Goal: Check status: Check status

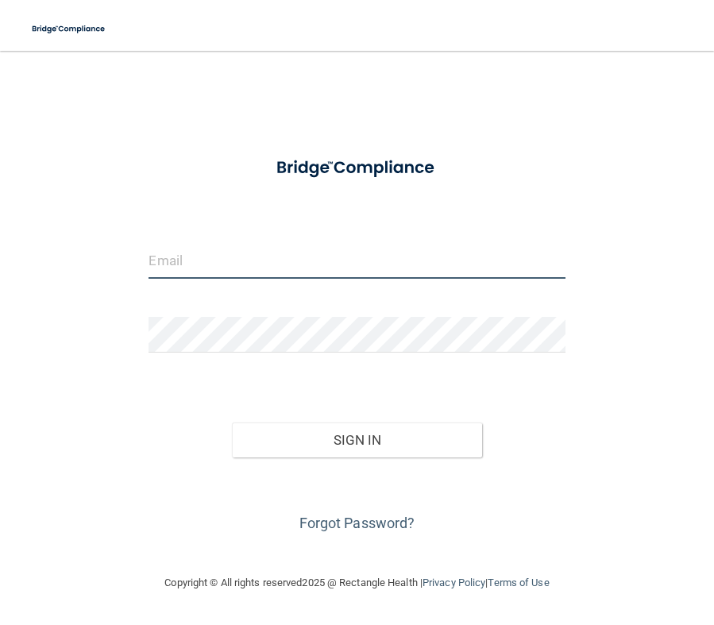
click at [161, 262] on input "email" at bounding box center [356, 261] width 416 height 36
click at [168, 263] on input "email" at bounding box center [356, 261] width 416 height 36
click at [262, 257] on input "email" at bounding box center [356, 261] width 416 height 36
click at [249, 249] on input "email" at bounding box center [356, 261] width 416 height 36
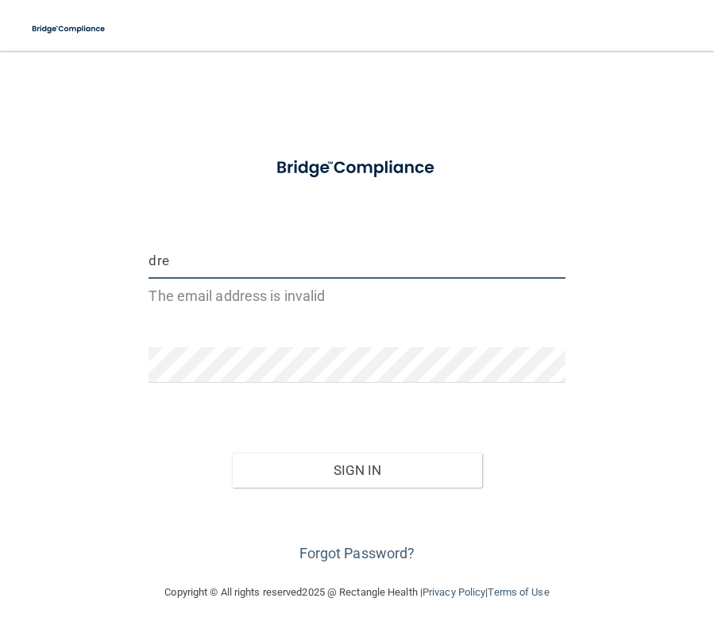
type input "dre"
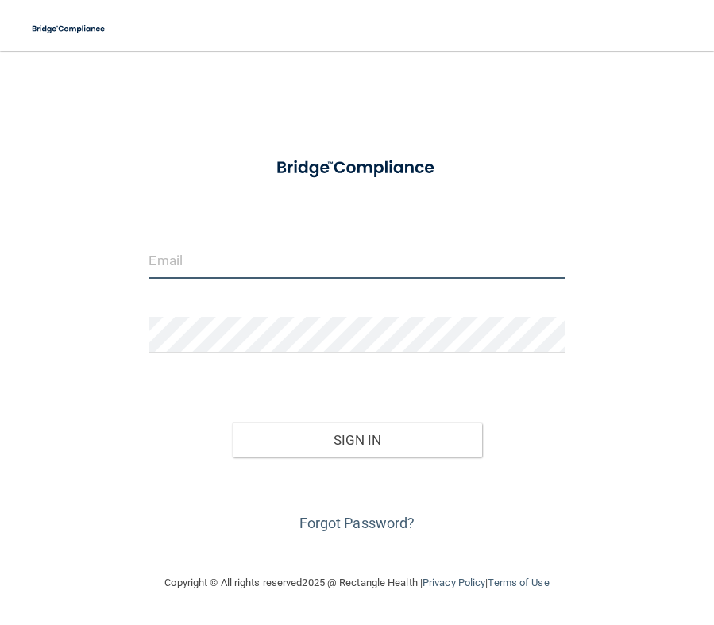
click at [366, 268] on input "email" at bounding box center [356, 261] width 416 height 36
type input "dreddy@deepareddydmd.com"
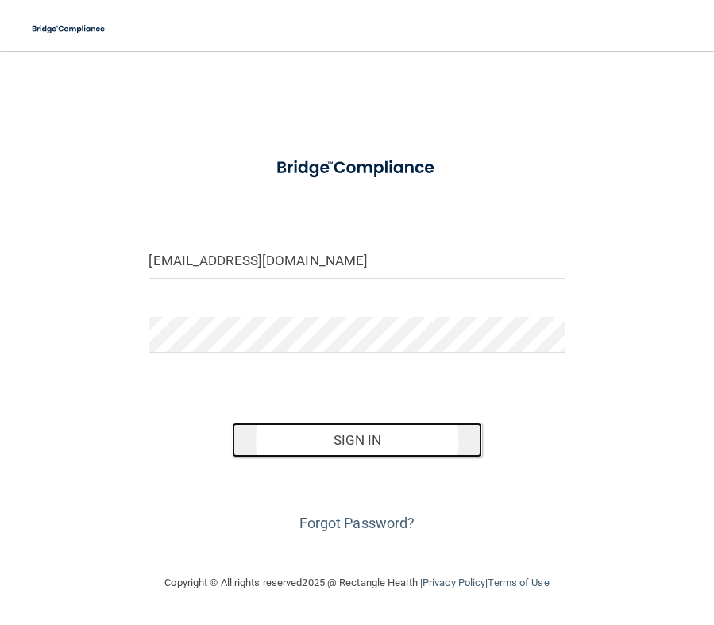
click at [413, 434] on button "Sign In" at bounding box center [357, 439] width 250 height 35
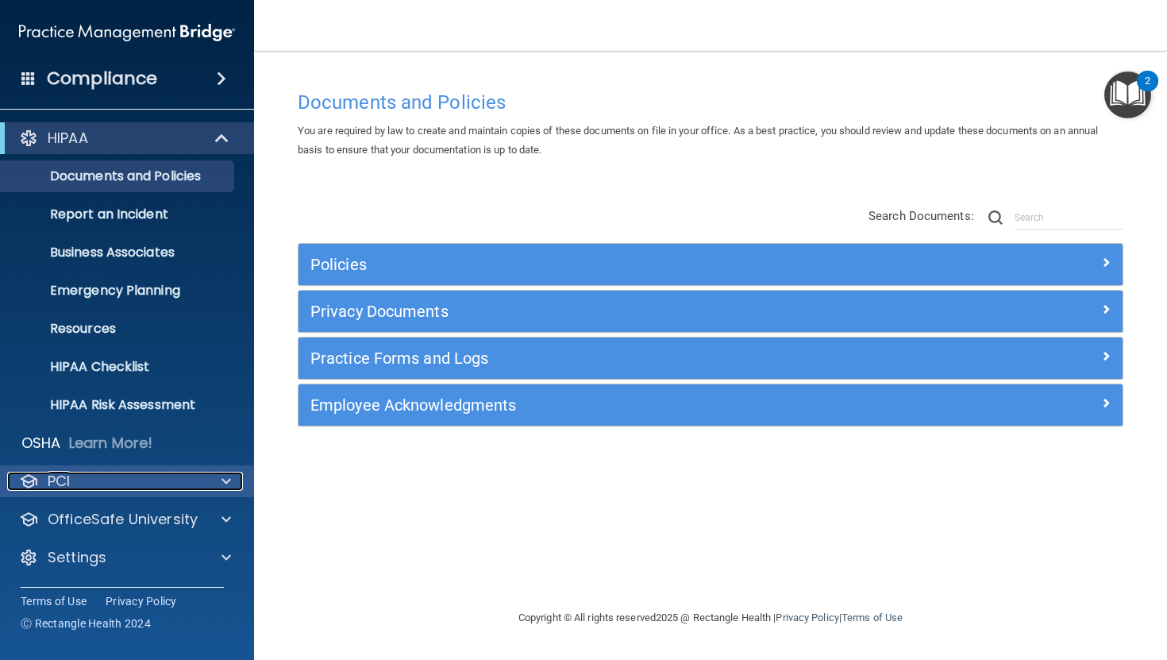
click at [94, 482] on div "PCI" at bounding box center [105, 481] width 197 height 19
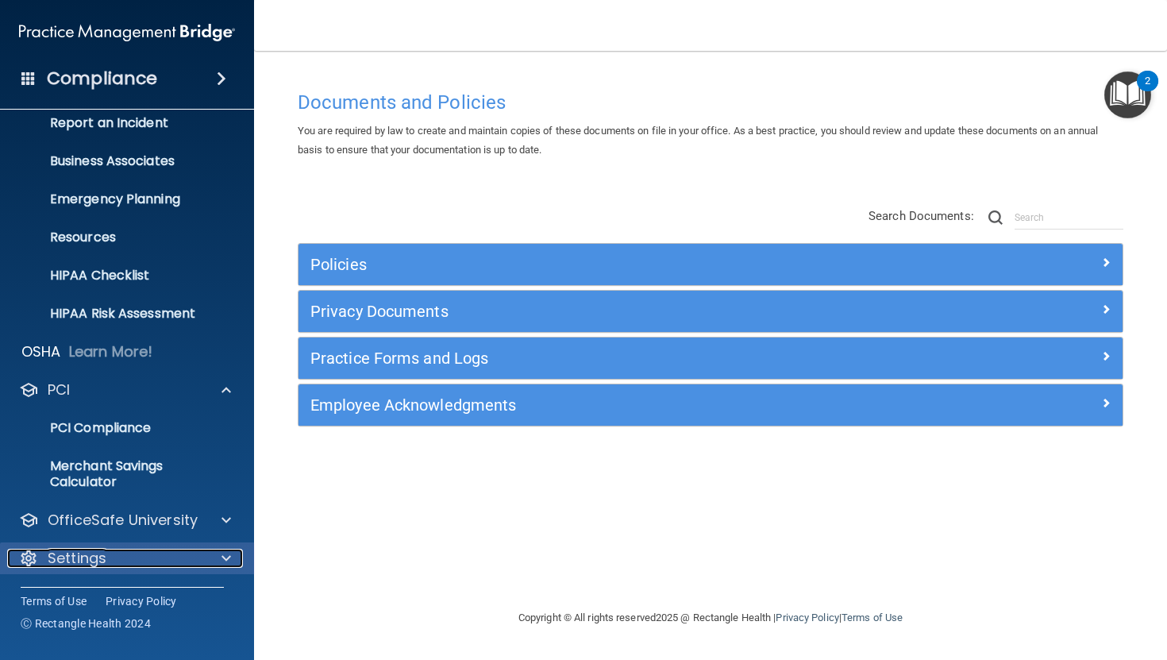
click at [83, 563] on p "Settings" at bounding box center [77, 558] width 59 height 19
click at [222, 554] on span at bounding box center [227, 558] width 10 height 19
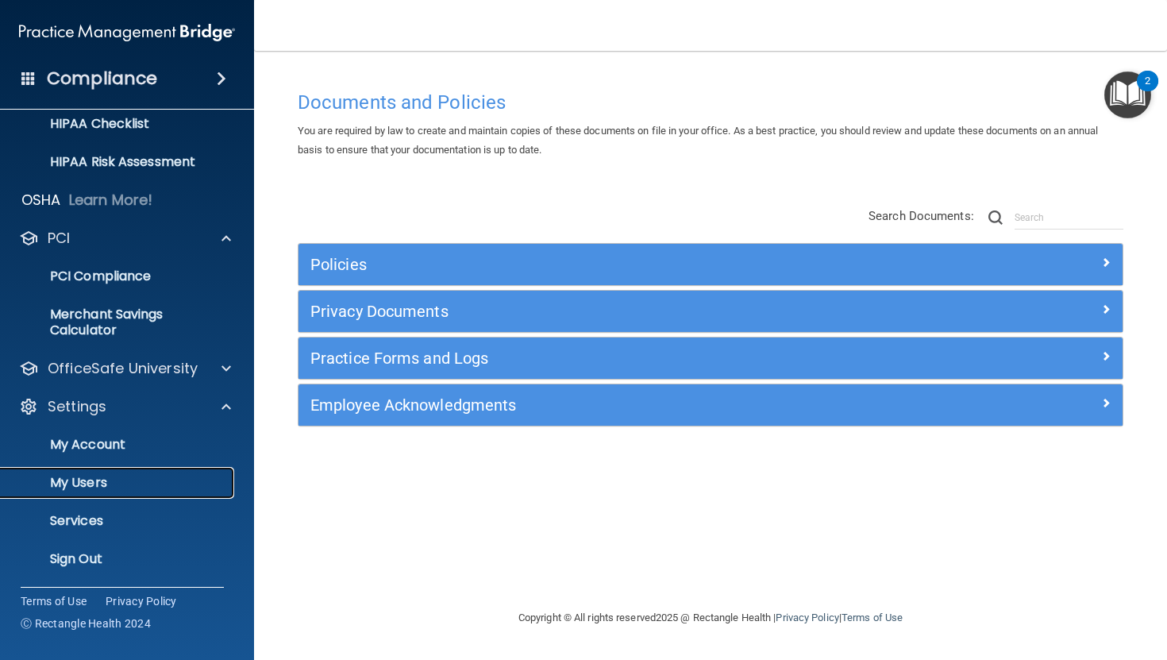
click at [97, 482] on p "My Users" at bounding box center [118, 483] width 217 height 16
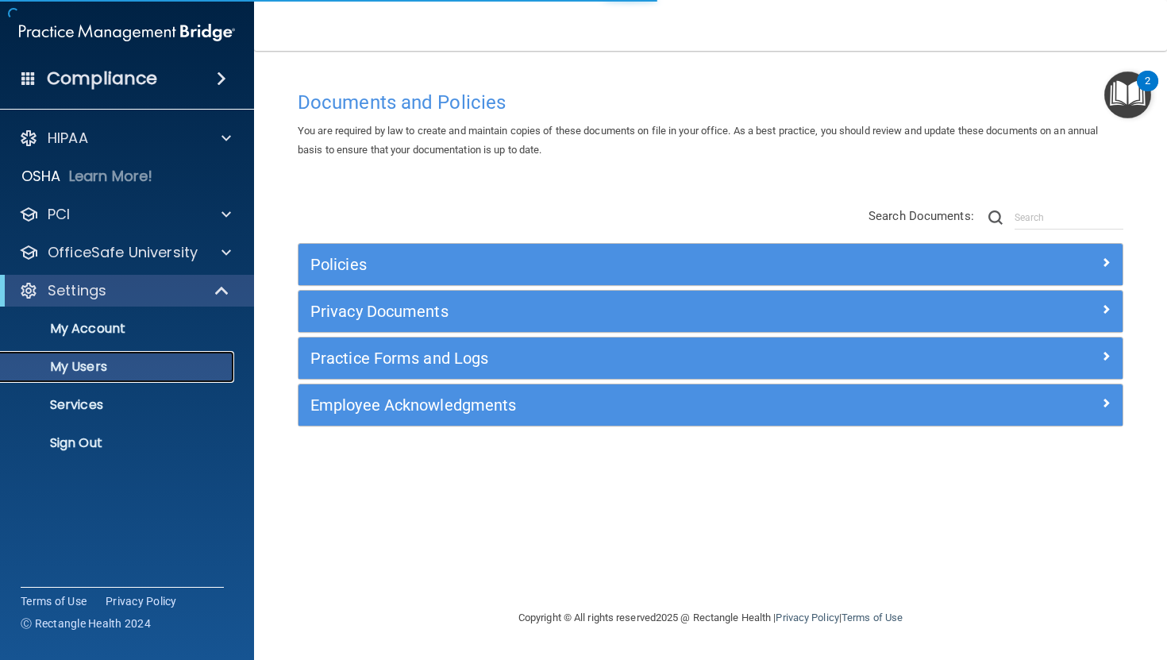
select select "20"
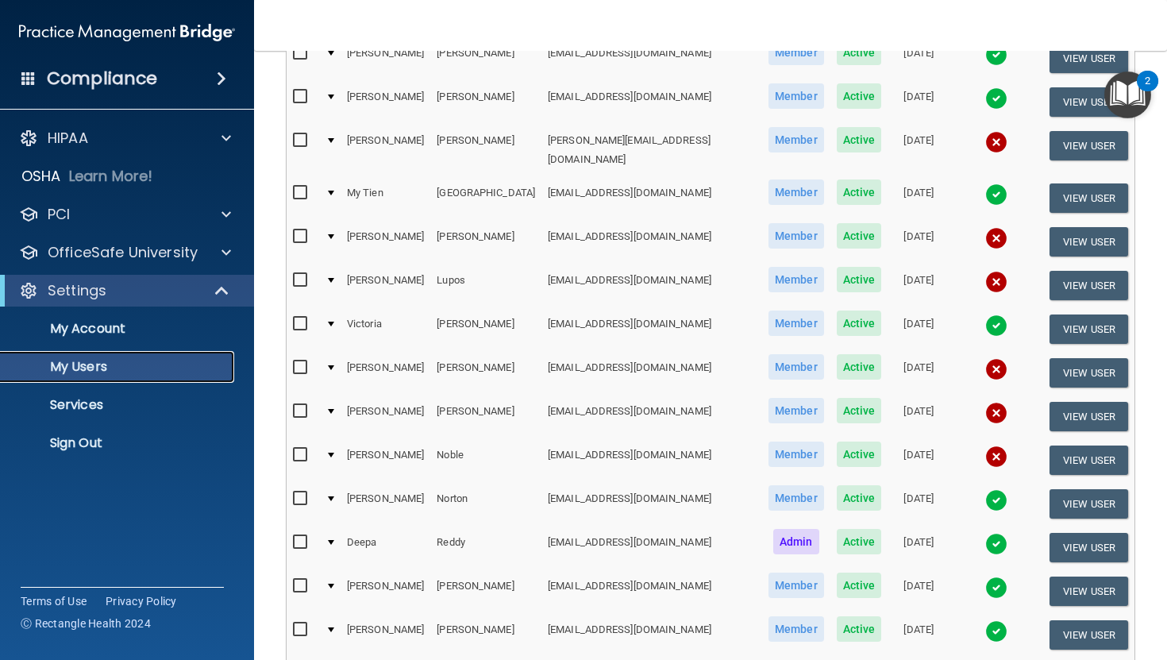
scroll to position [244, 0]
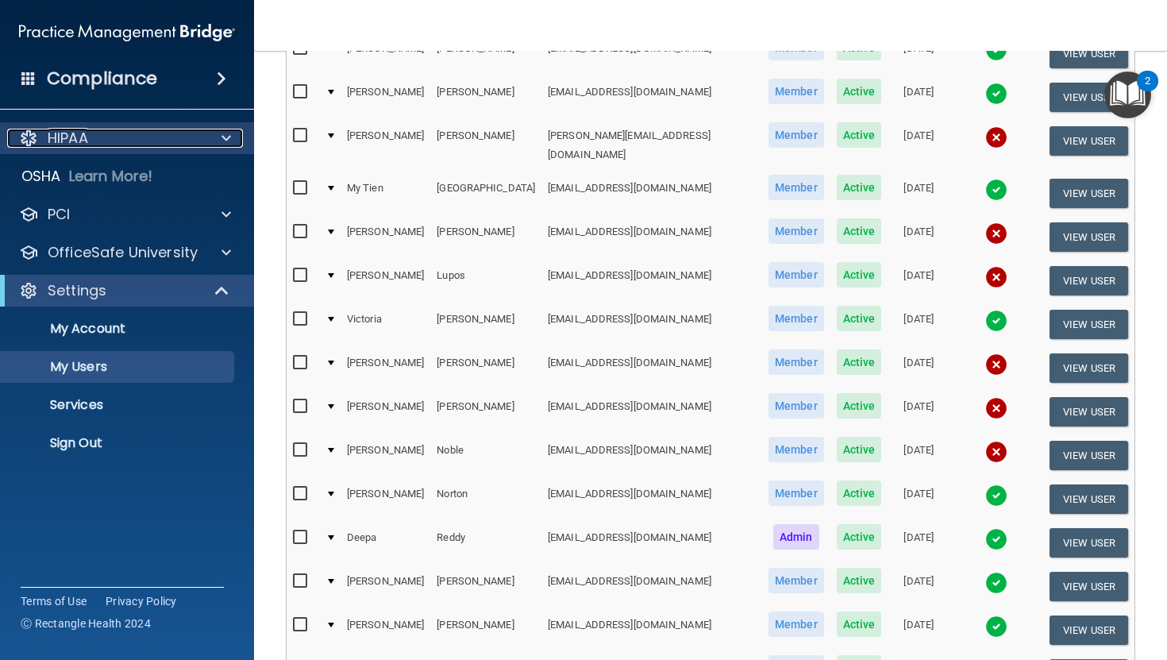
click at [78, 135] on p "HIPAA" at bounding box center [68, 138] width 40 height 19
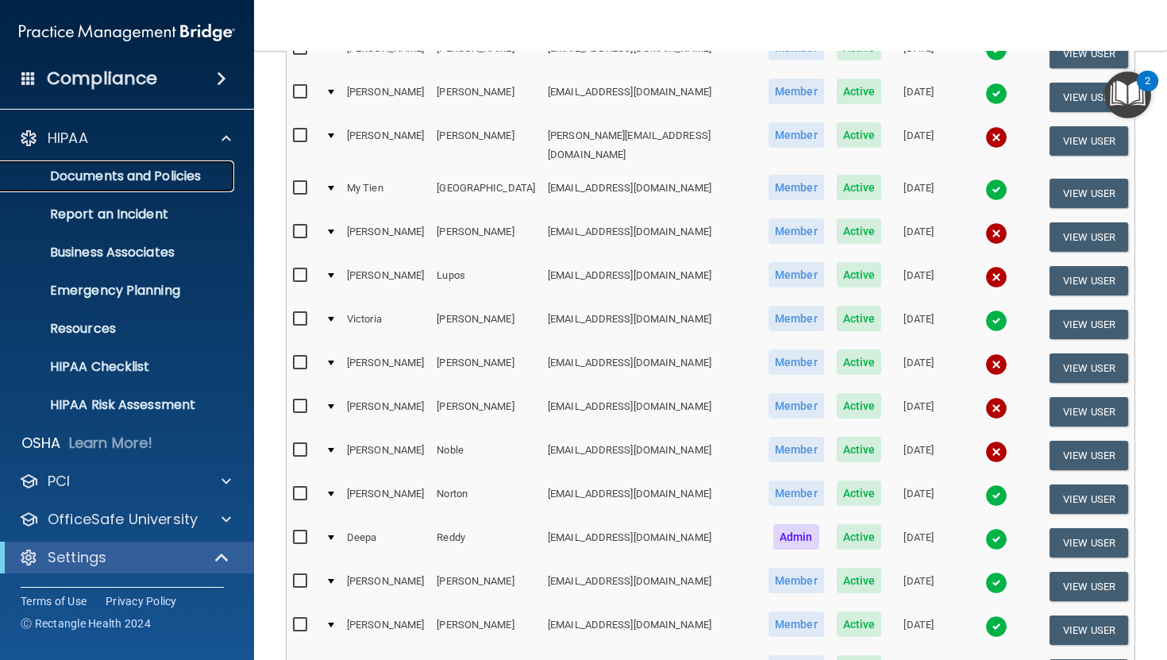
click at [85, 175] on p "Documents and Policies" at bounding box center [118, 176] width 217 height 16
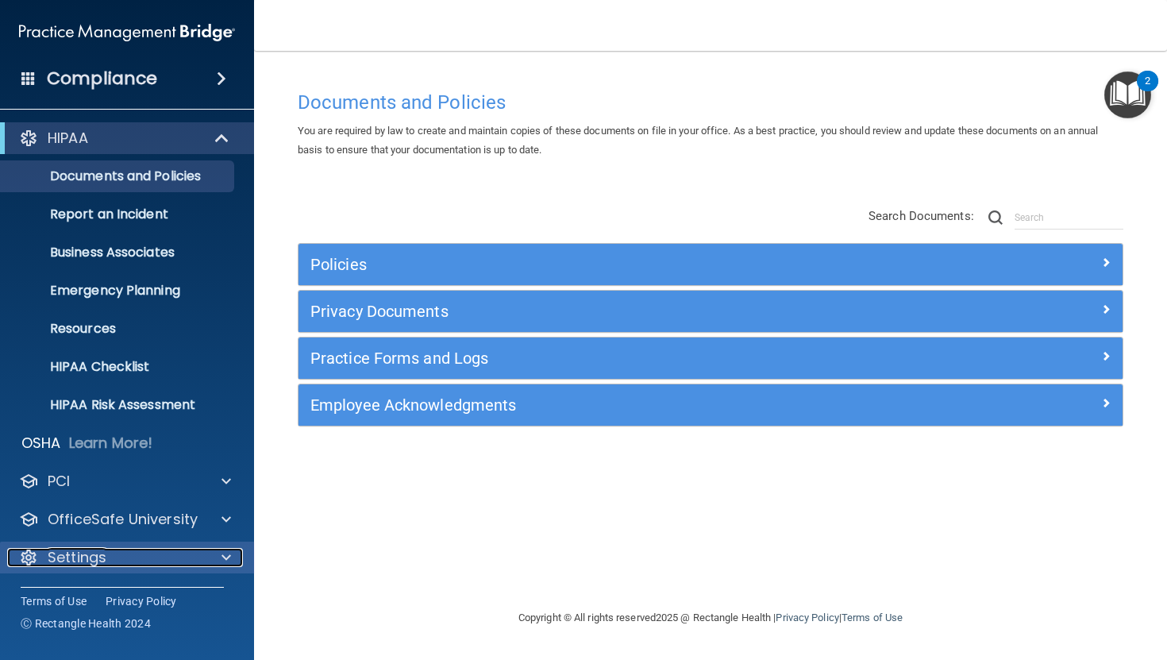
click at [79, 558] on p "Settings" at bounding box center [77, 557] width 59 height 19
click at [223, 553] on span at bounding box center [227, 557] width 10 height 19
click at [134, 557] on div "Settings" at bounding box center [105, 557] width 197 height 19
click at [62, 552] on p "Settings" at bounding box center [77, 557] width 59 height 19
click at [376, 537] on div "Documents and Policies You are required by law to create and maintain copies of…" at bounding box center [711, 346] width 850 height 526
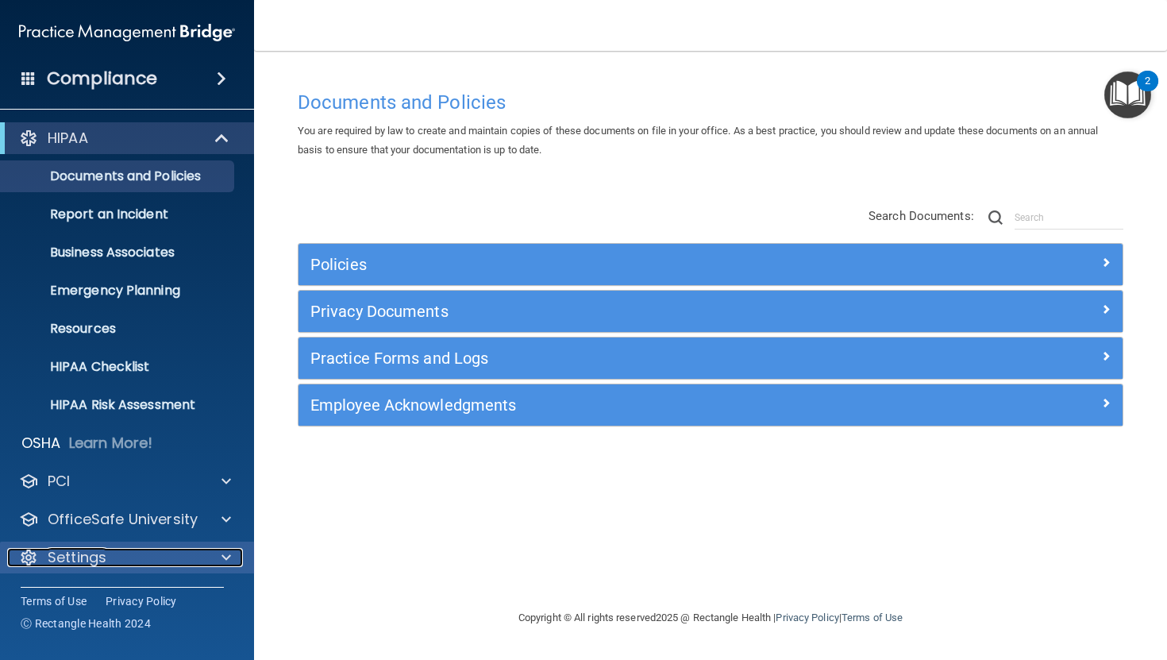
click at [226, 557] on span at bounding box center [227, 557] width 10 height 19
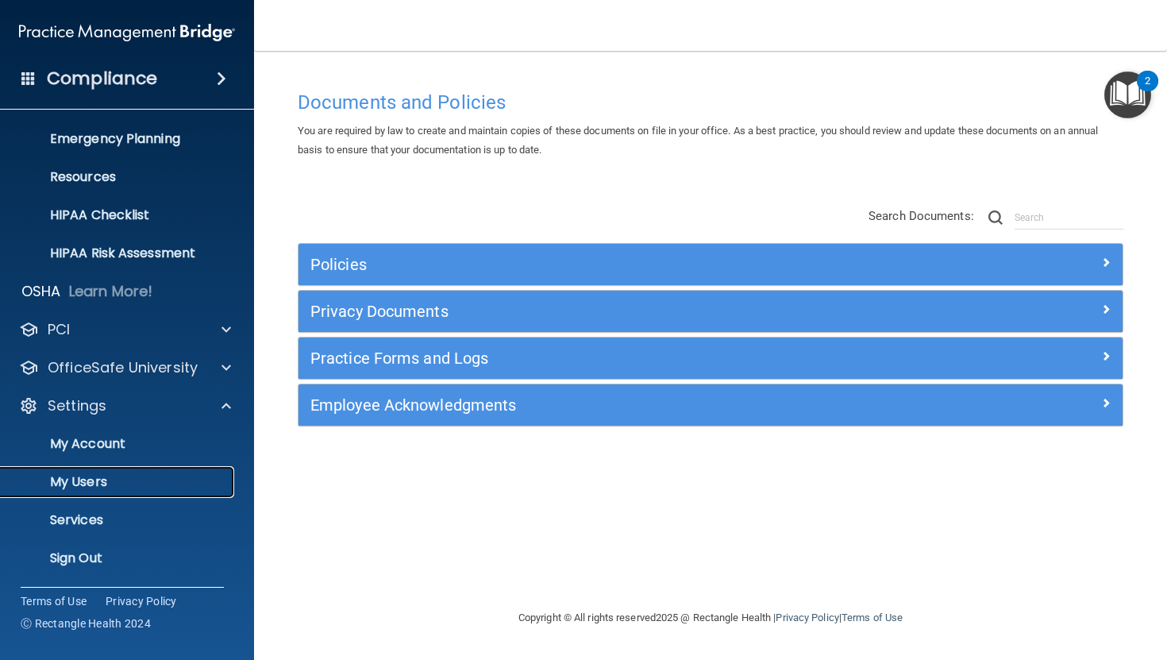
click at [87, 474] on p "My Users" at bounding box center [118, 482] width 217 height 16
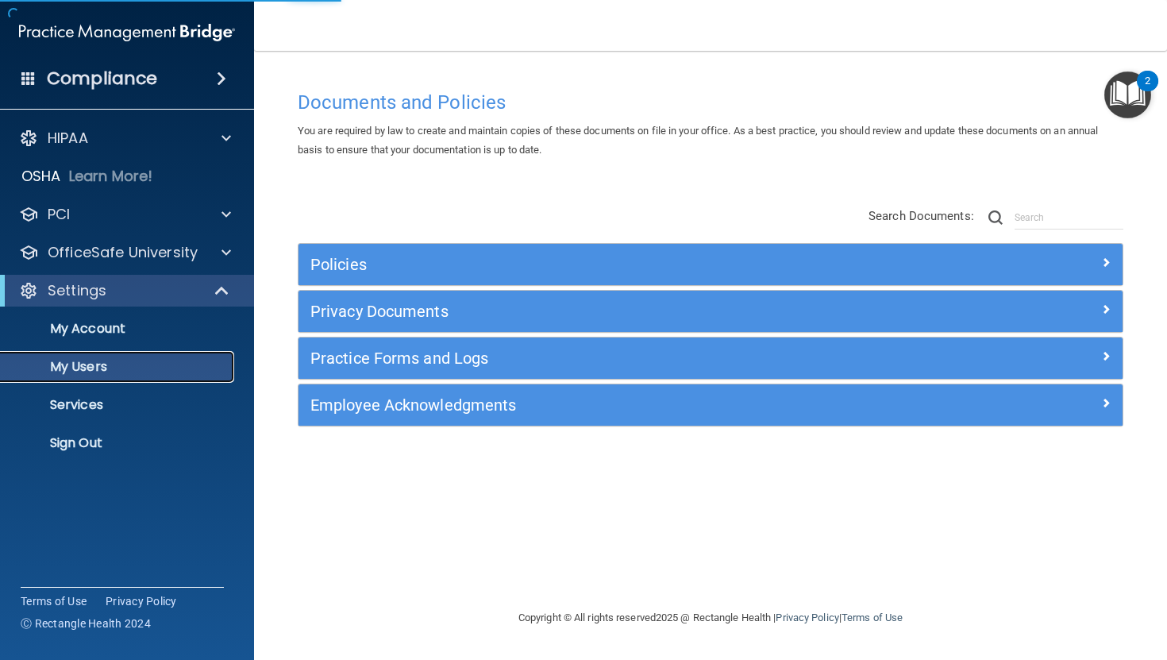
select select "20"
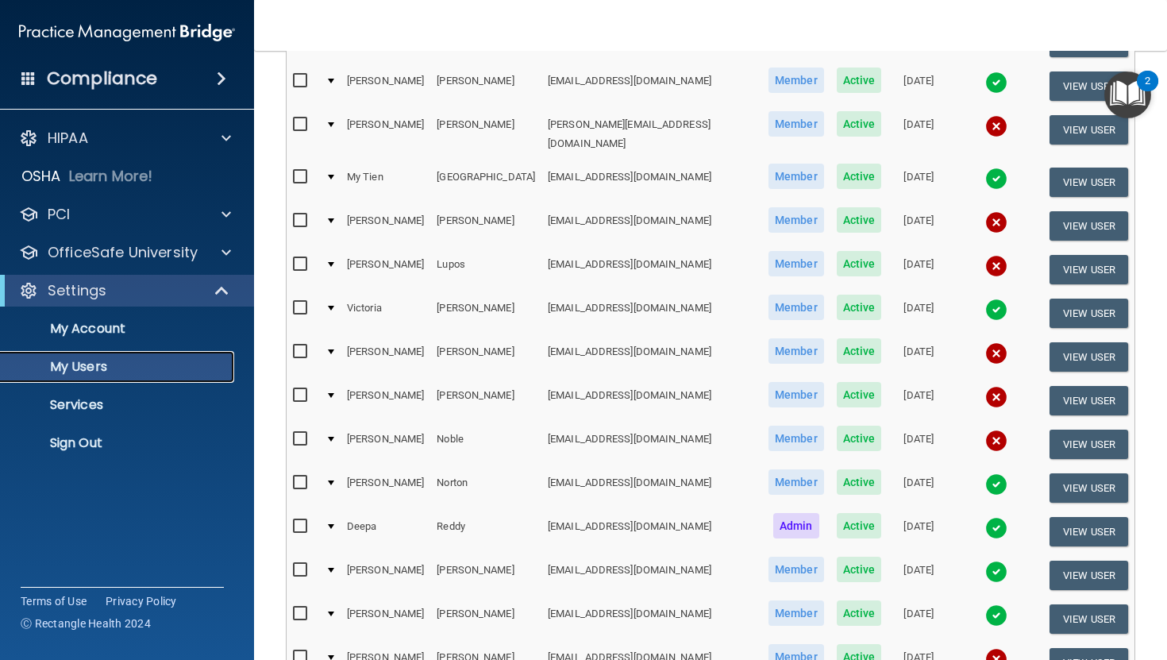
scroll to position [254, 0]
click at [713, 212] on img at bounding box center [996, 223] width 22 height 22
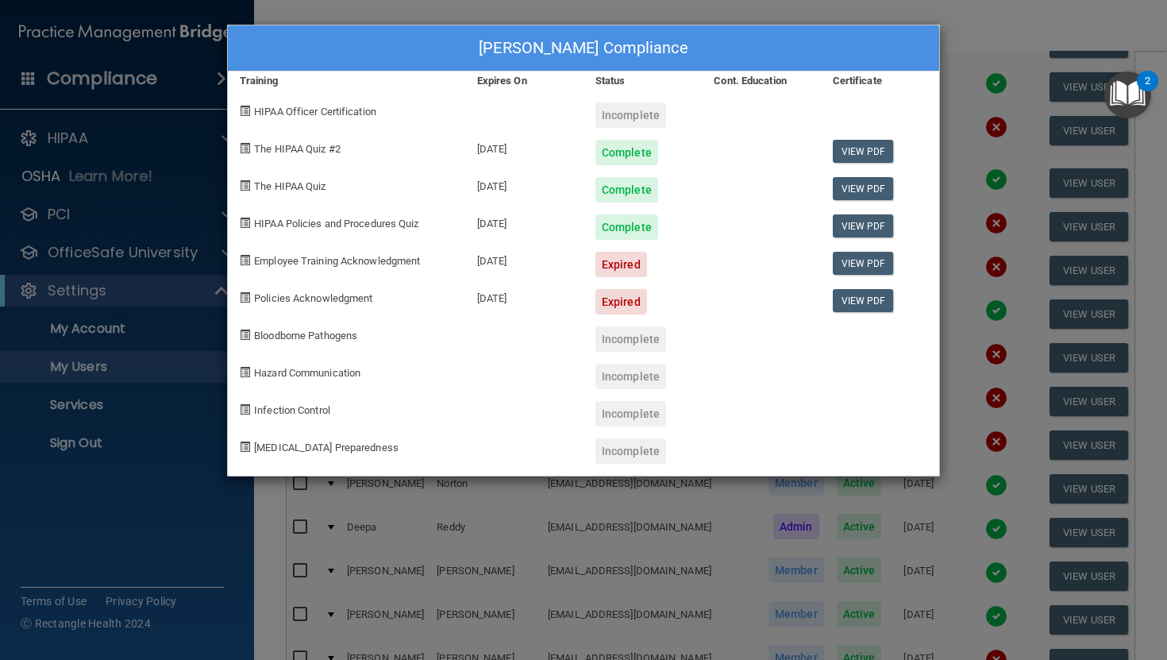
click at [74, 561] on div "Carolanne Lafrance's Compliance Training Expires On Status Cont. Education Cert…" at bounding box center [583, 330] width 1167 height 660
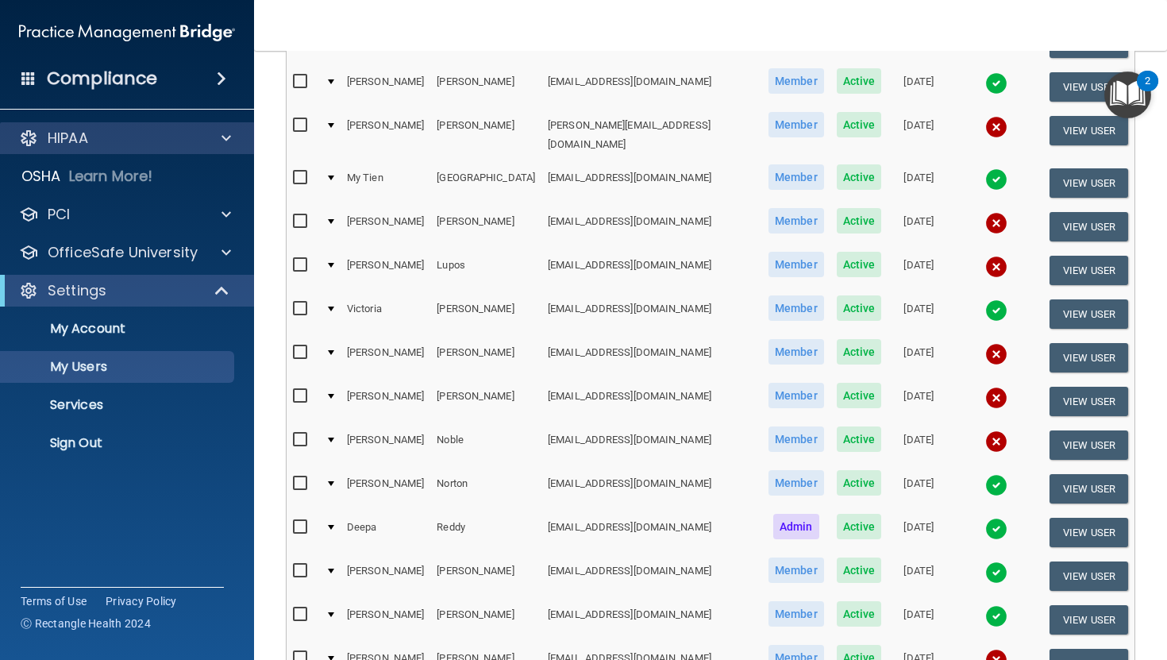
click at [92, 148] on div "HIPAA" at bounding box center [127, 138] width 255 height 32
click at [222, 141] on span at bounding box center [227, 138] width 10 height 19
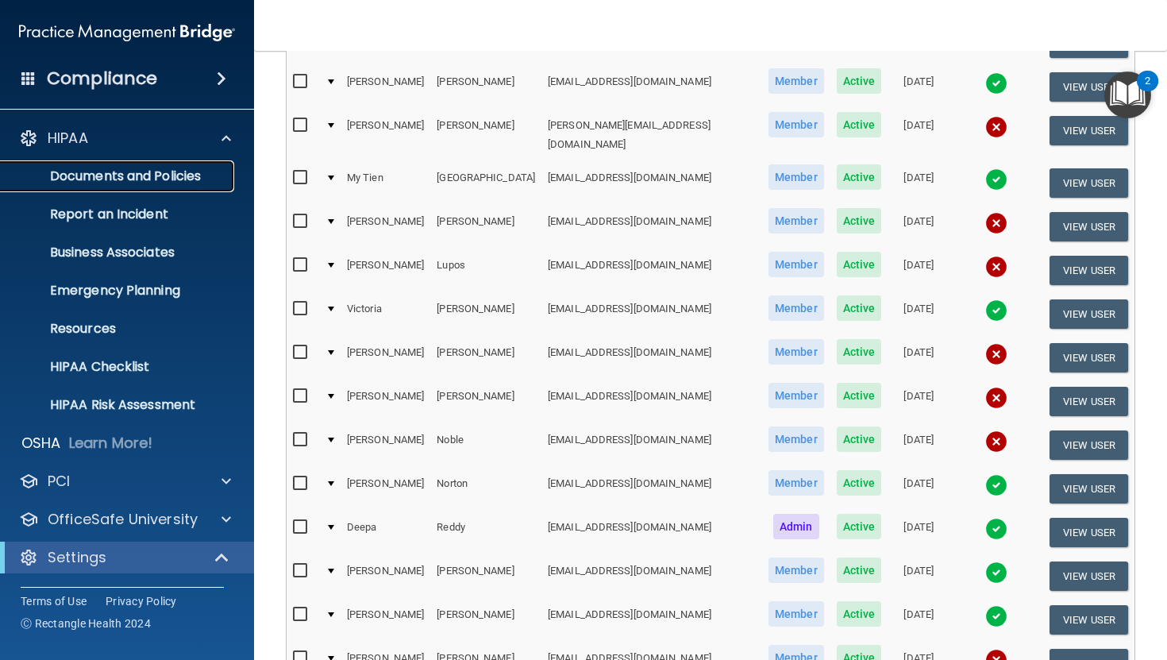
click at [118, 173] on p "Documents and Policies" at bounding box center [118, 176] width 217 height 16
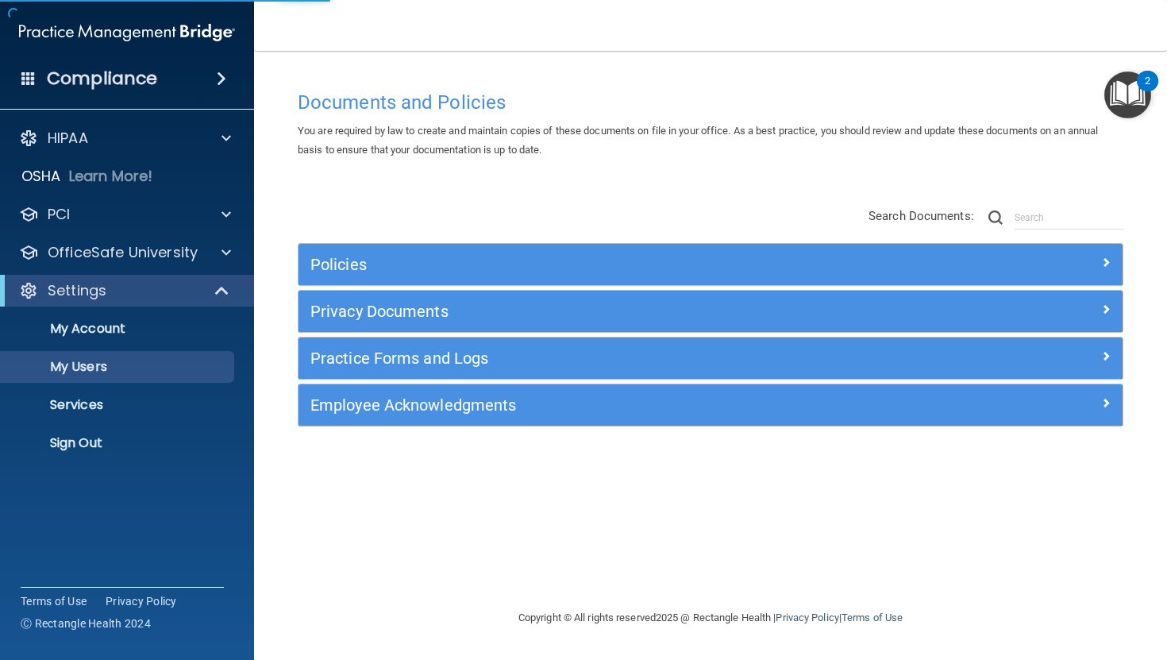
select select "20"
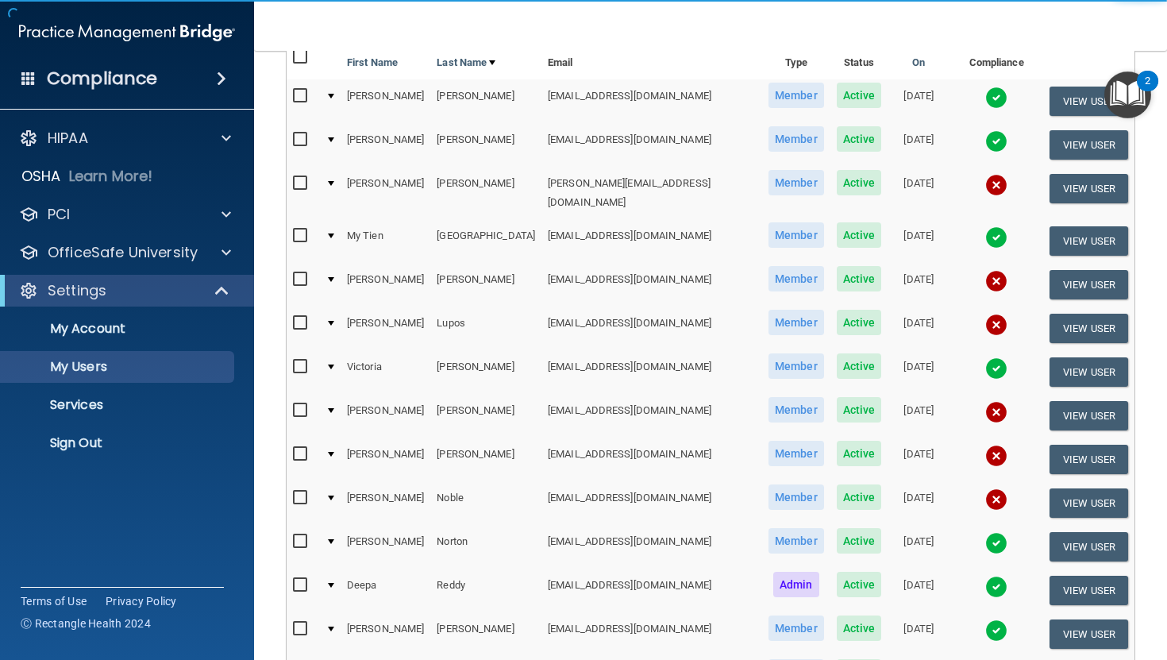
scroll to position [248, 0]
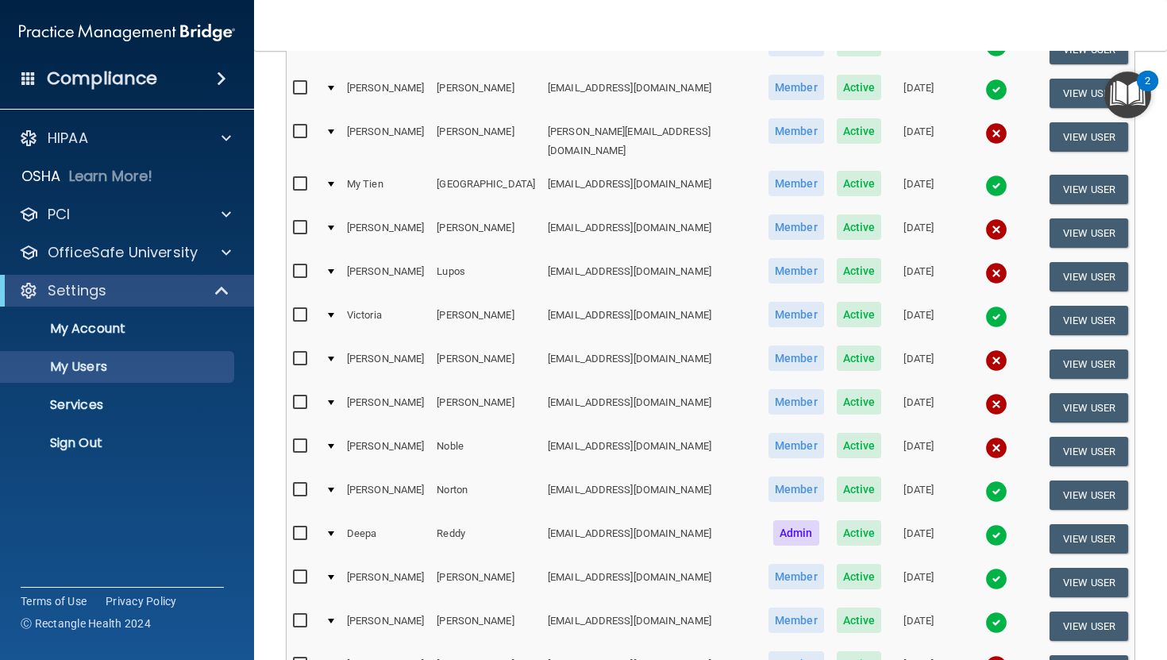
click at [713, 349] on img at bounding box center [996, 360] width 22 height 22
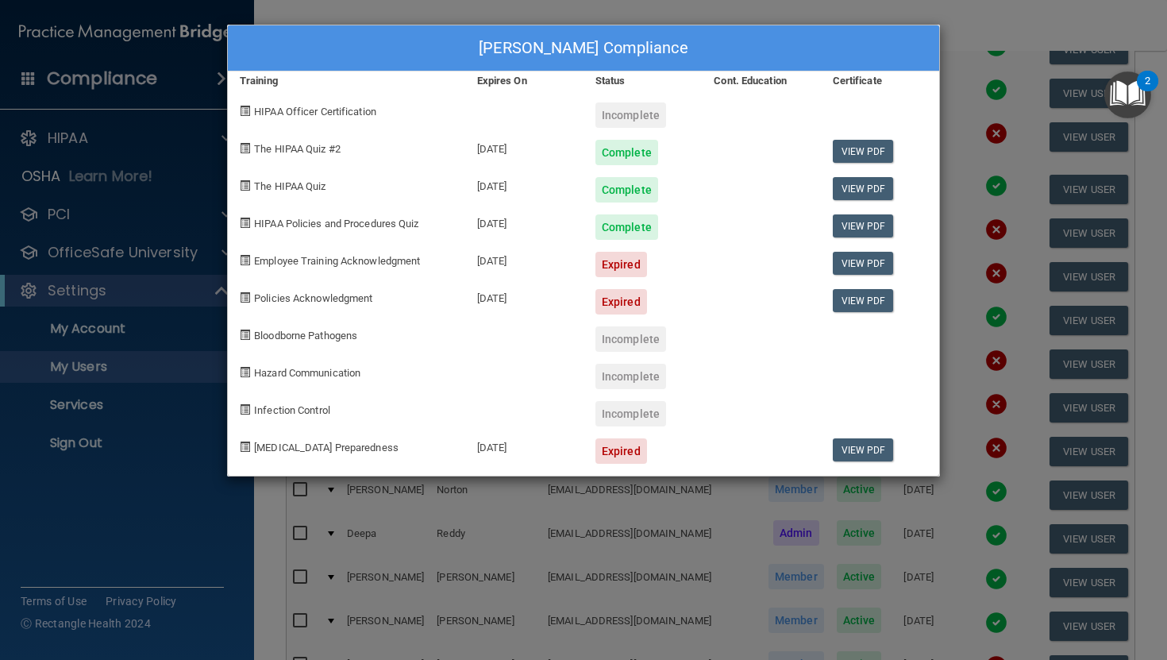
click at [713, 26] on div "Theresa Moffett's Compliance Training Expires On Status Cont. Education Certifi…" at bounding box center [583, 330] width 1167 height 660
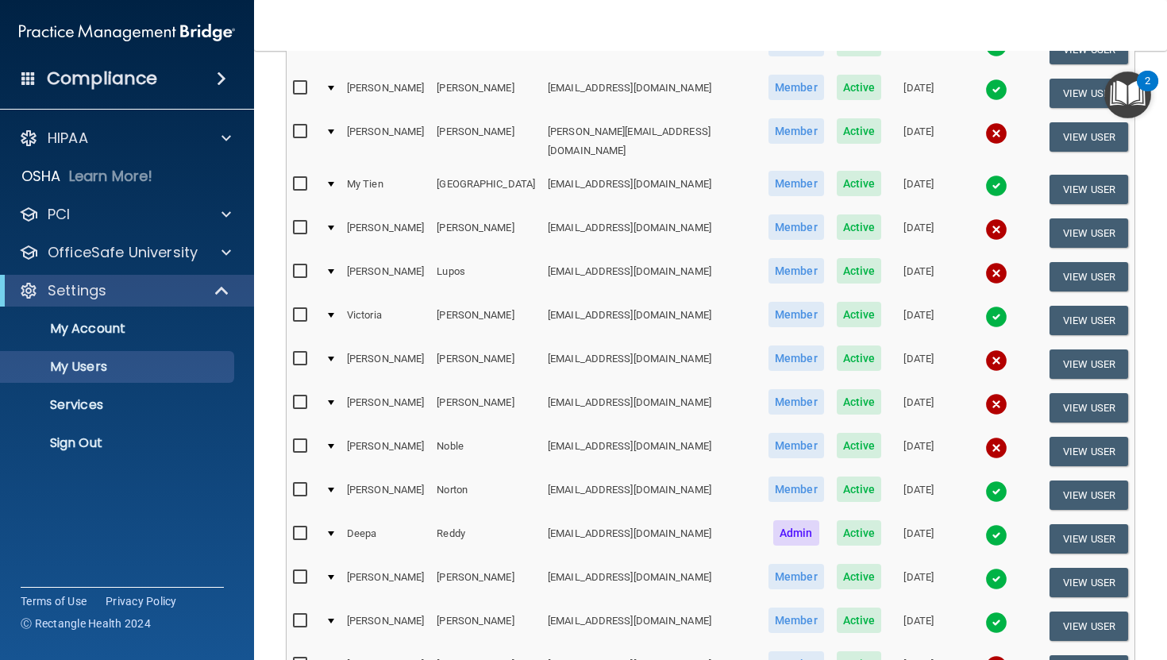
click at [713, 437] on img at bounding box center [996, 448] width 22 height 22
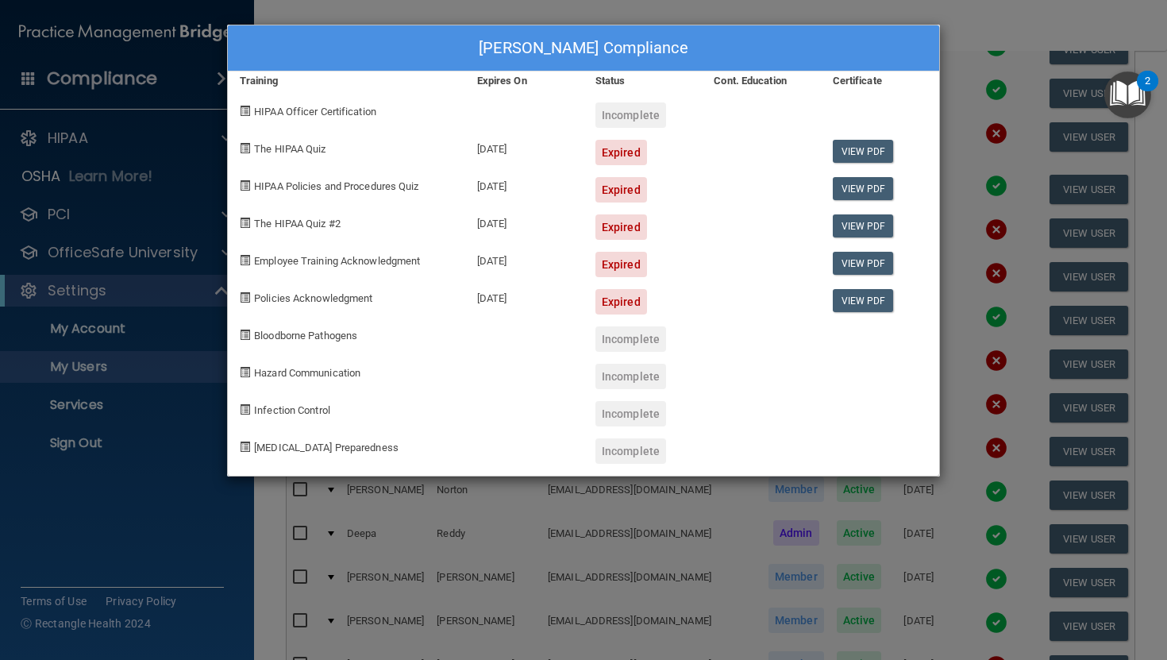
click at [713, 19] on div "Dorothy Noble's Compliance Training Expires On Status Cont. Education Certifica…" at bounding box center [583, 330] width 1167 height 660
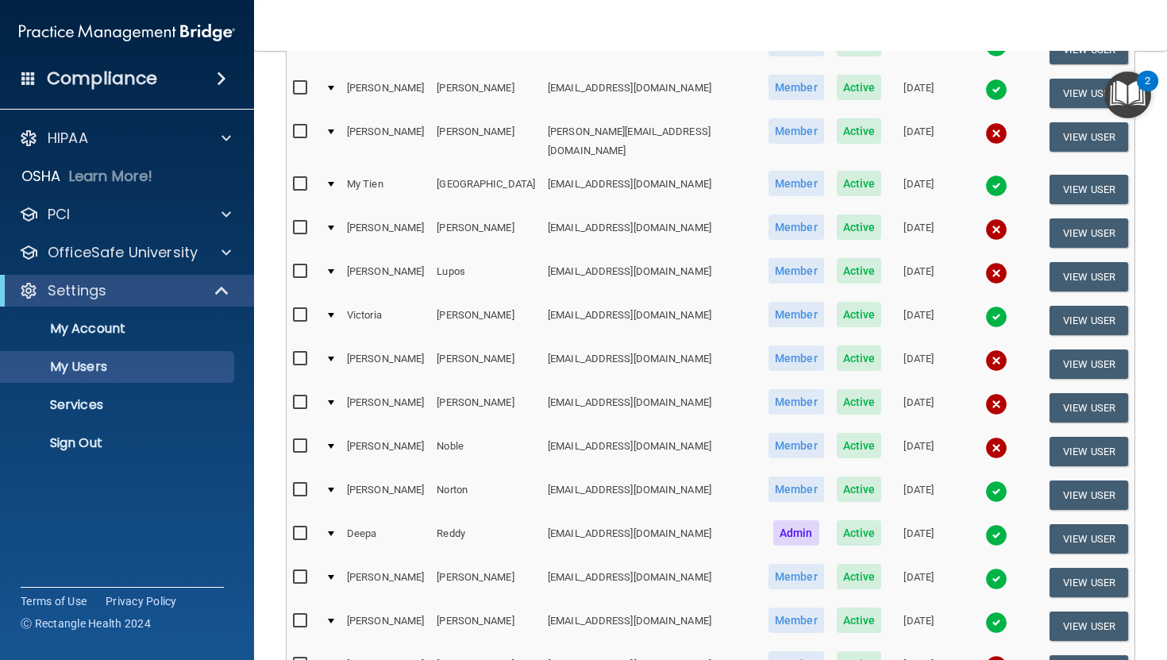
click at [713, 624] on img at bounding box center [996, 666] width 22 height 22
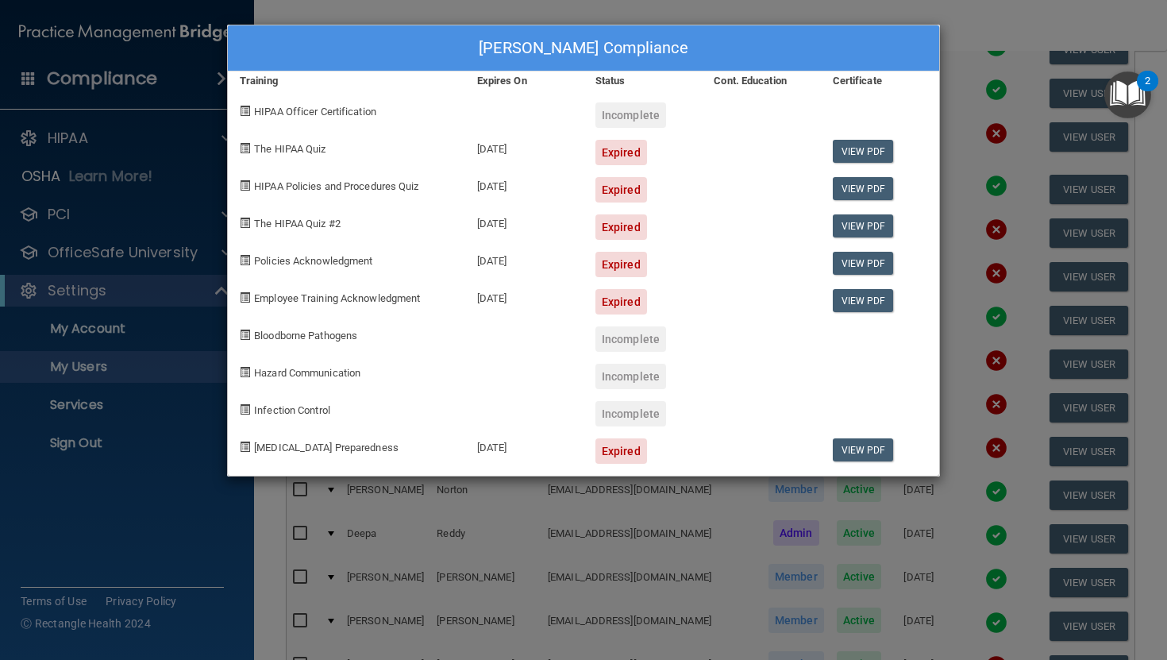
click at [713, 25] on div "Robbie Whitcomb's Compliance Training Expires On Status Cont. Education Certifi…" at bounding box center [583, 330] width 1167 height 660
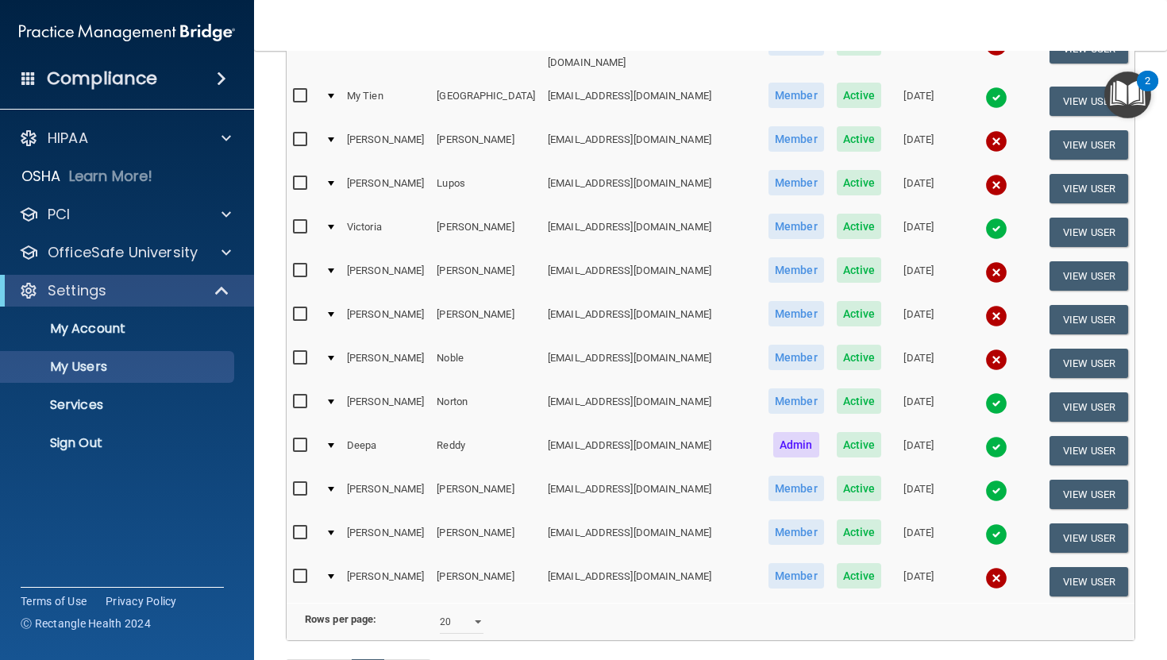
scroll to position [338, 0]
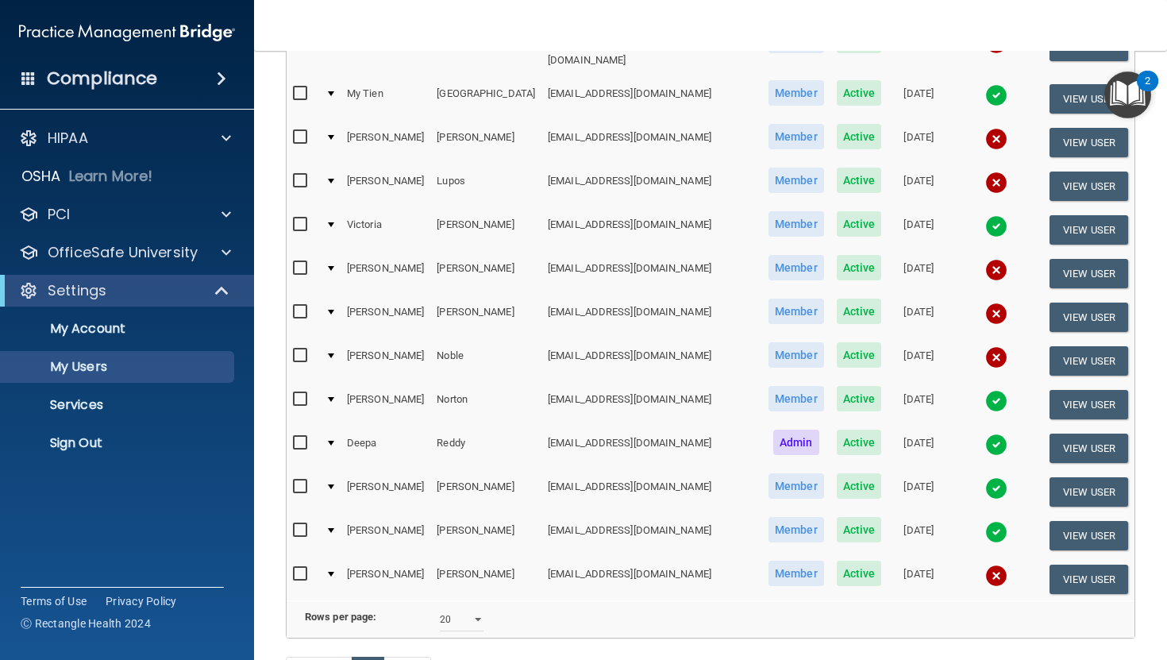
click at [713, 259] on img at bounding box center [996, 270] width 22 height 22
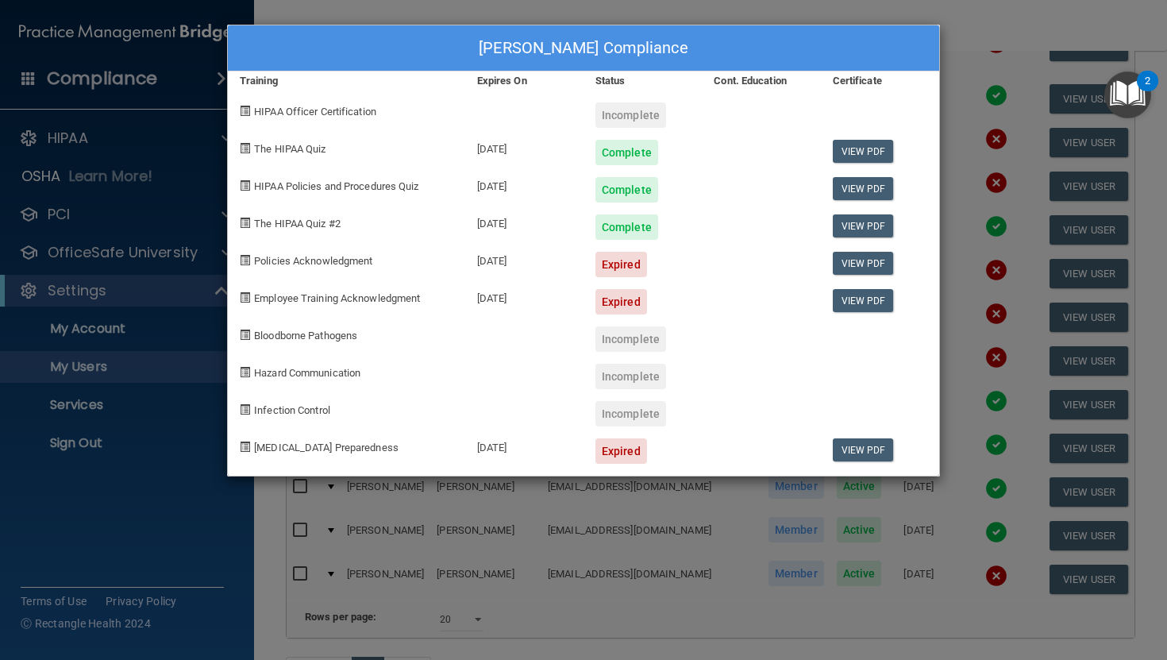
click at [713, 26] on div "Theresa Moffett's Compliance Training Expires On Status Cont. Education Certifi…" at bounding box center [583, 330] width 1167 height 660
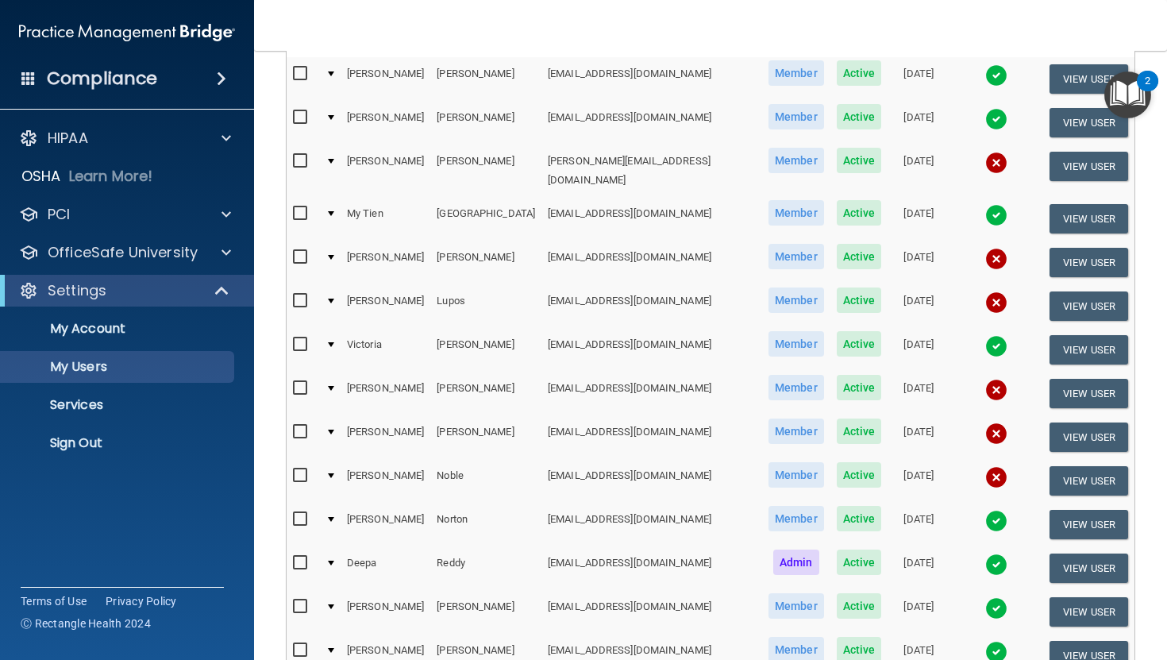
scroll to position [206, 0]
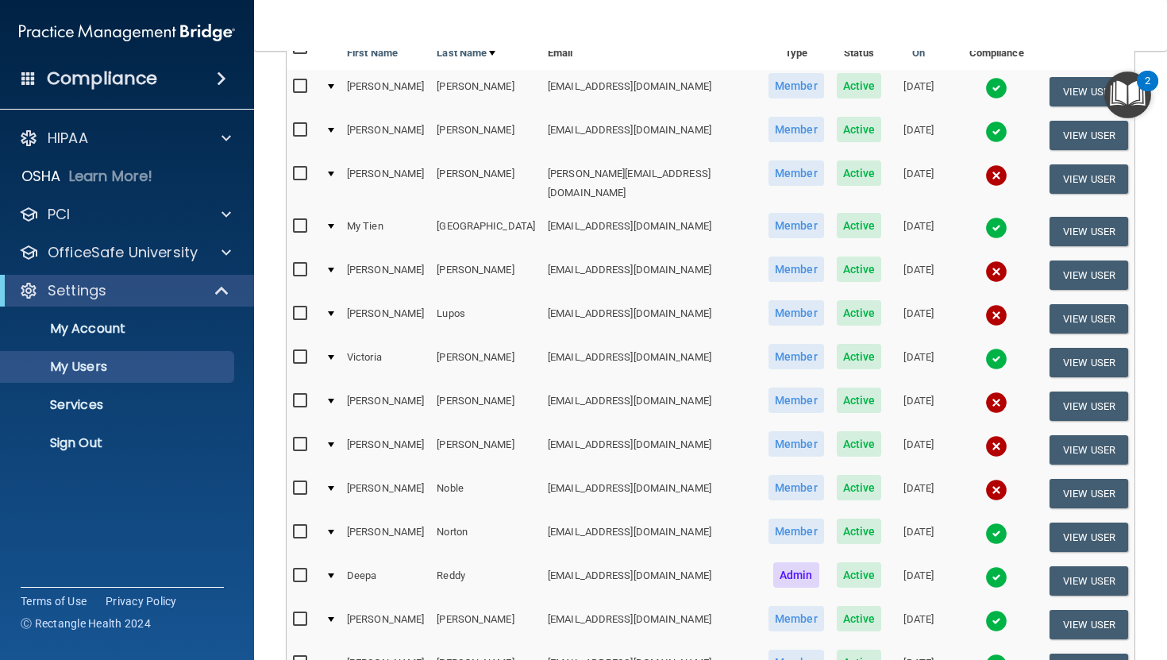
click at [713, 121] on img at bounding box center [996, 132] width 22 height 22
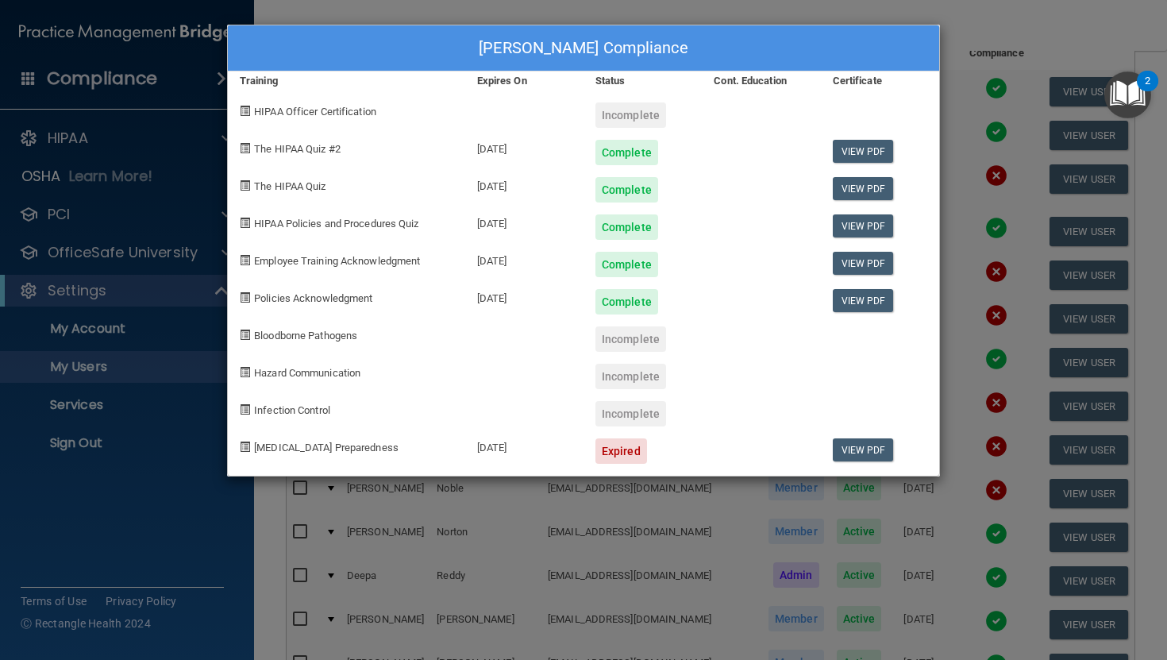
click at [713, 30] on div "Richard Farina's Compliance Training Expires On Status Cont. Education Certific…" at bounding box center [583, 330] width 1167 height 660
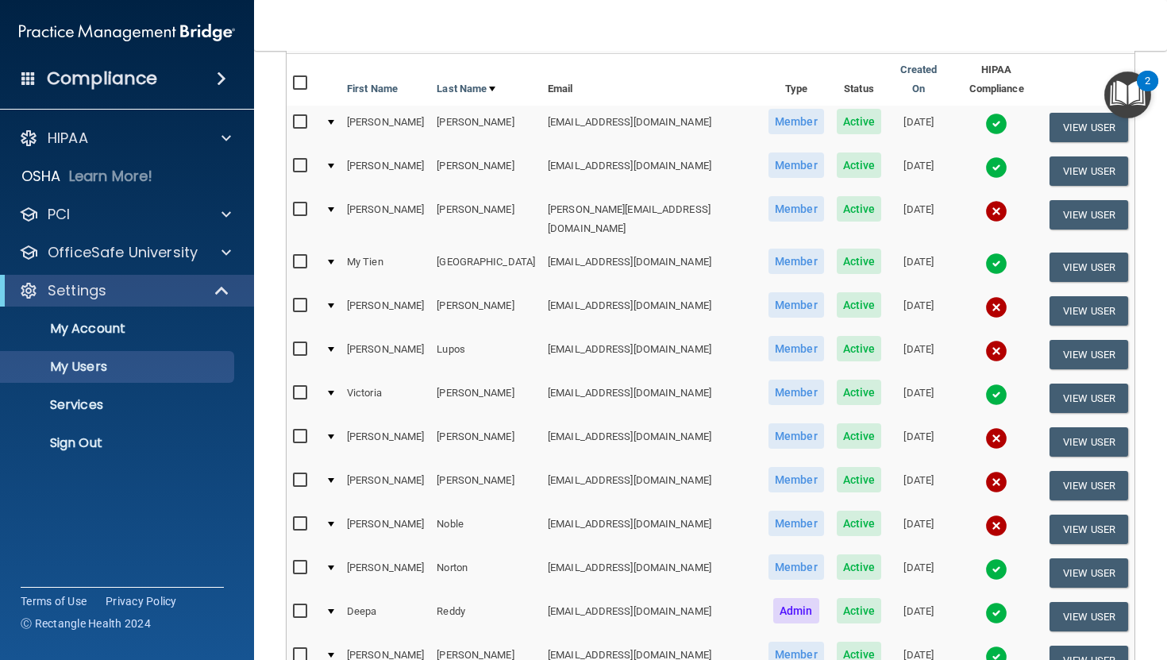
scroll to position [176, 0]
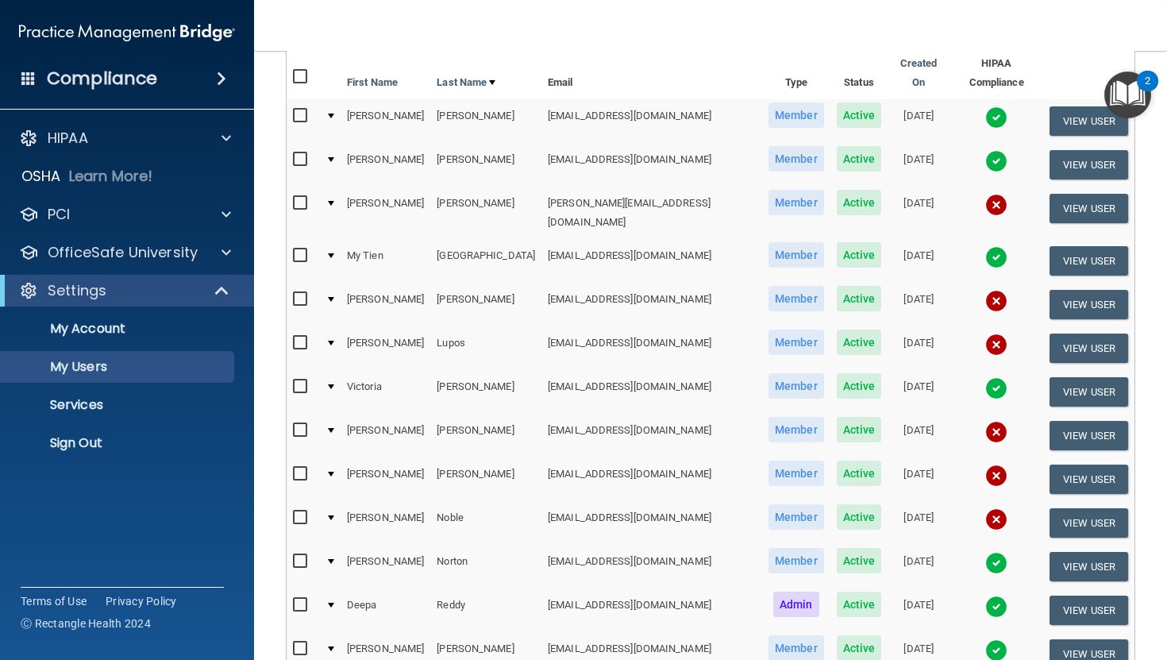
click at [713, 194] on img at bounding box center [996, 205] width 22 height 22
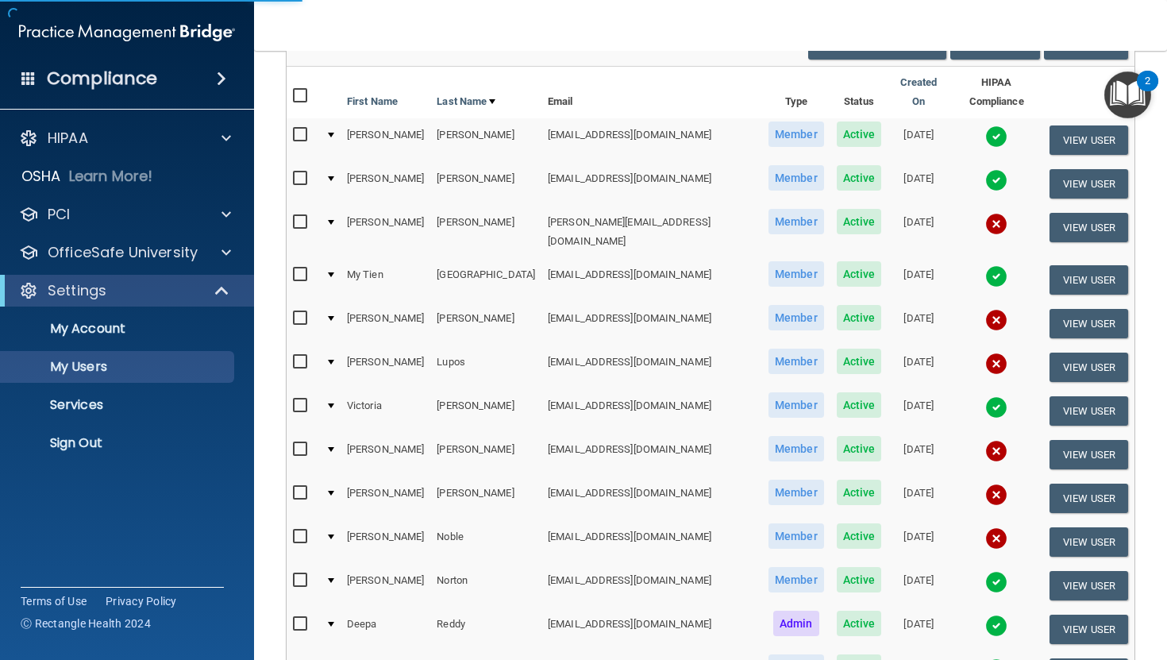
click at [713, 213] on img at bounding box center [996, 224] width 22 height 22
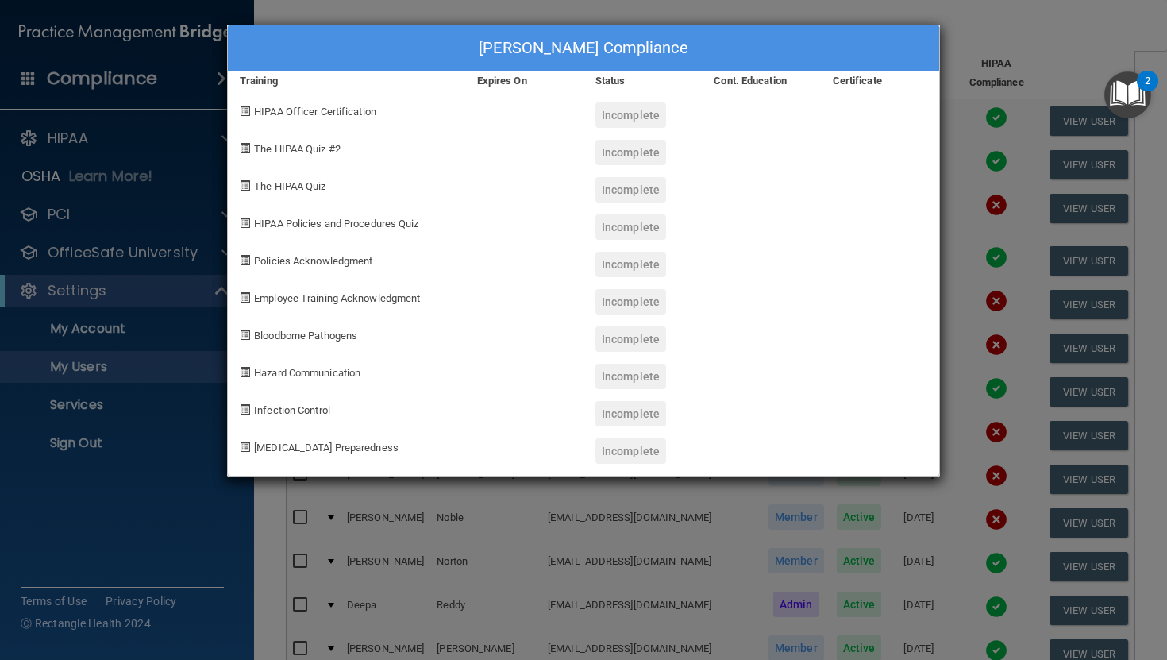
click at [713, 33] on div "Leslie Feliciano's Compliance Training Expires On Status Cont. Education Certif…" at bounding box center [583, 330] width 1167 height 660
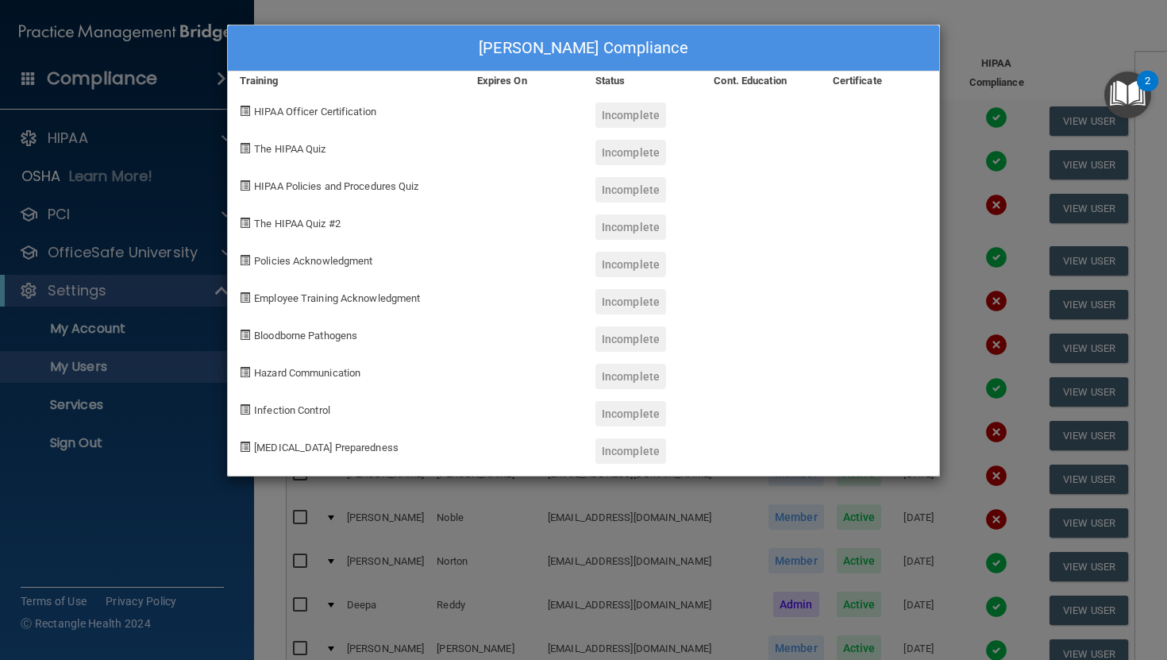
click at [713, 30] on div "Leslie Feliciano's Compliance Training Expires On Status Cont. Education Certif…" at bounding box center [583, 330] width 1167 height 660
